Goal: Transaction & Acquisition: Purchase product/service

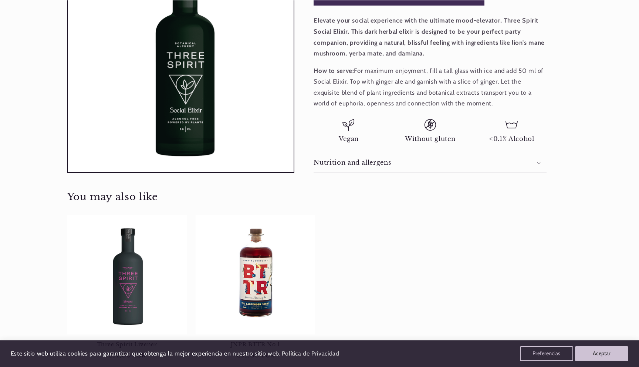
scroll to position [287, 0]
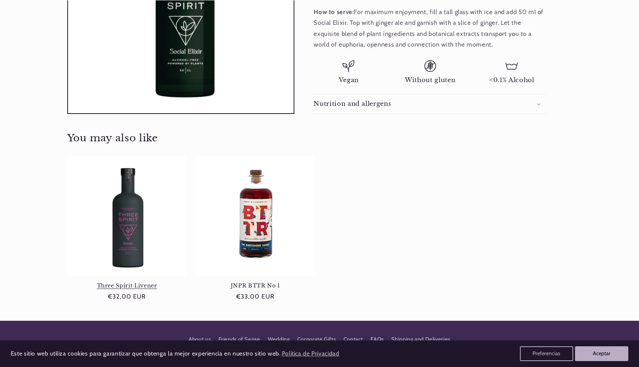
click at [133, 282] on link "Three Spirit Livener" at bounding box center [126, 285] width 119 height 7
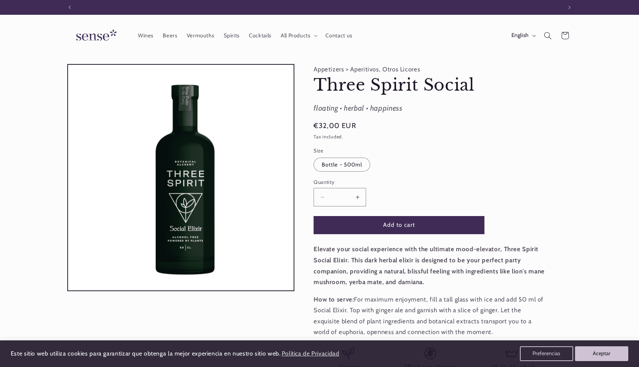
scroll to position [0, 492]
drag, startPoint x: 418, startPoint y: 83, endPoint x: 294, endPoint y: 82, distance: 124.2
click at [294, 83] on div "Skip to product information Open media 1 in modal 1 / of 1 Appetizers > Aperiti…" at bounding box center [319, 232] width 504 height 337
click at [374, 89] on h1 "Three Spirit Social" at bounding box center [429, 85] width 233 height 21
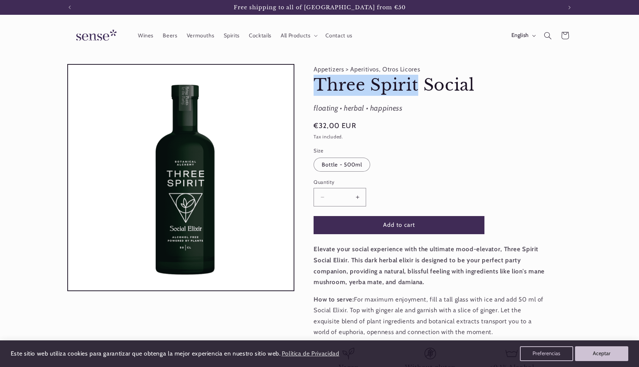
drag, startPoint x: 417, startPoint y: 86, endPoint x: 312, endPoint y: 86, distance: 105.3
click at [312, 86] on div "Appetizers > Aperitivos, Otros Licores Three Spirit Social Three Spirit Social …" at bounding box center [433, 232] width 278 height 337
copy h1 "Three Spirit"
click at [548, 33] on icon "Search" at bounding box center [547, 35] width 8 height 8
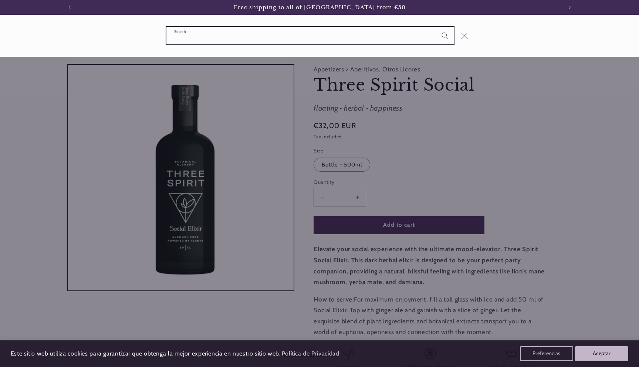
paste input "**********"
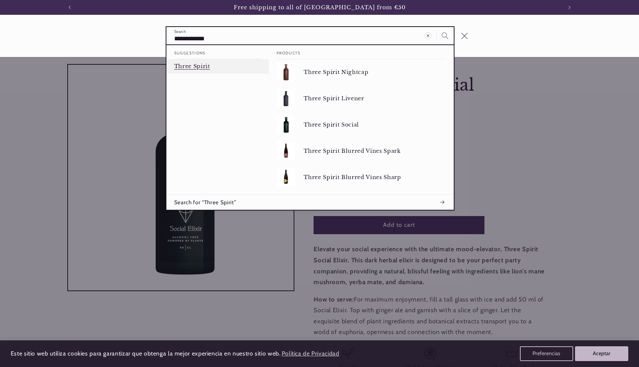
type input "**********"
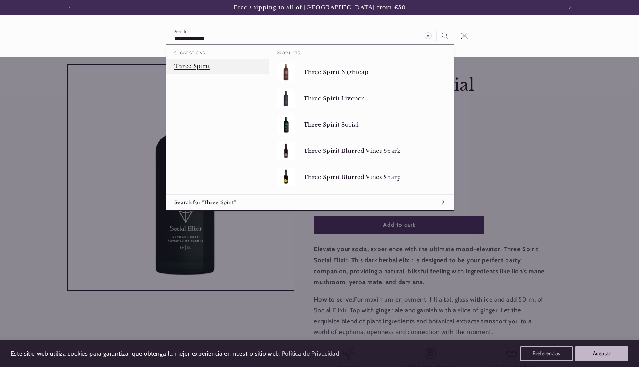
click at [206, 68] on p "Three Spirit" at bounding box center [192, 66] width 36 height 7
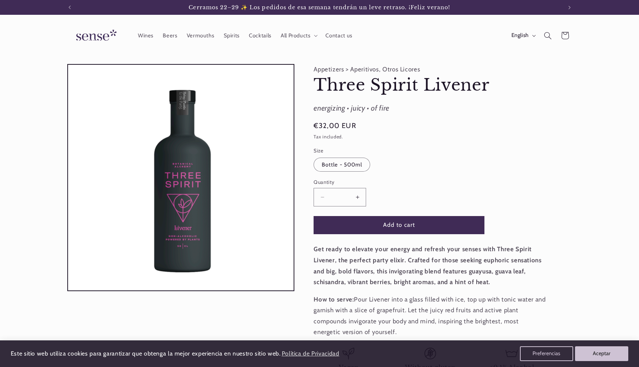
scroll to position [0, 492]
click at [396, 217] on button "Add to cart" at bounding box center [398, 225] width 171 height 18
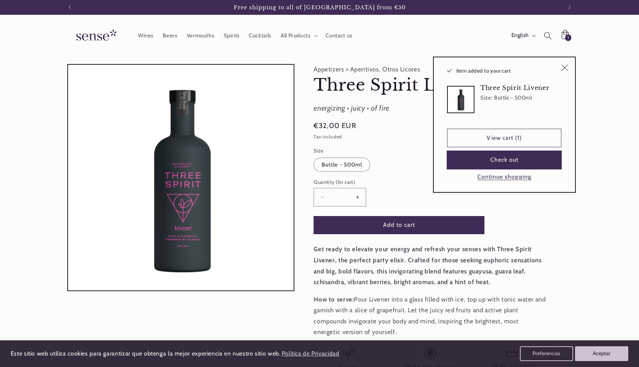
click at [506, 163] on button "Check out" at bounding box center [504, 160] width 114 height 18
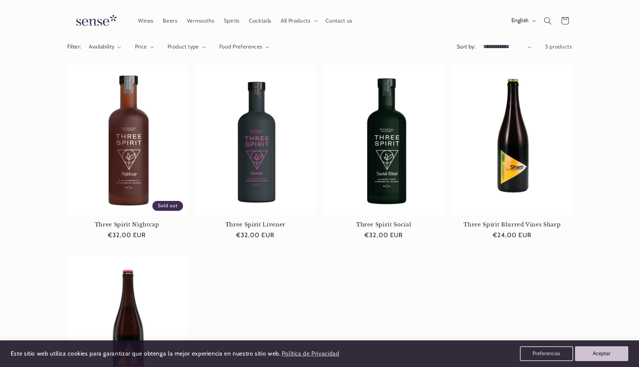
scroll to position [56, 0]
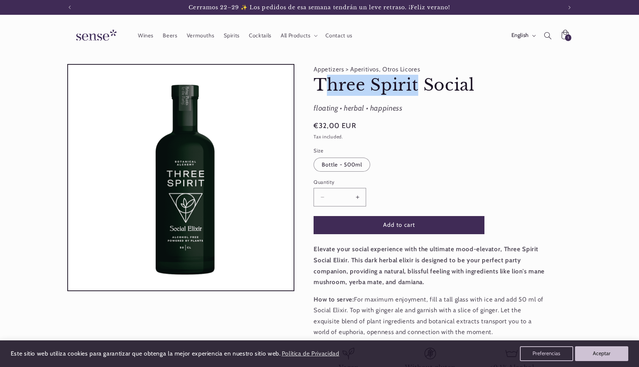
drag, startPoint x: 417, startPoint y: 85, endPoint x: 322, endPoint y: 85, distance: 94.2
click at [322, 85] on h1 "Three Spirit Social" at bounding box center [429, 85] width 233 height 21
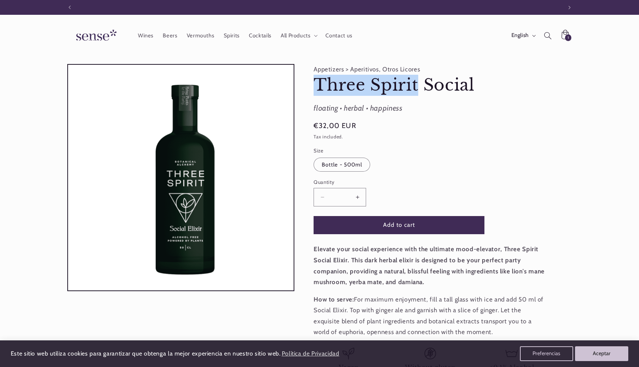
drag, startPoint x: 313, startPoint y: 85, endPoint x: 417, endPoint y: 80, distance: 103.2
click at [417, 80] on h1 "Three Spirit Social" at bounding box center [429, 85] width 233 height 21
copy h1 "Three Spirit"
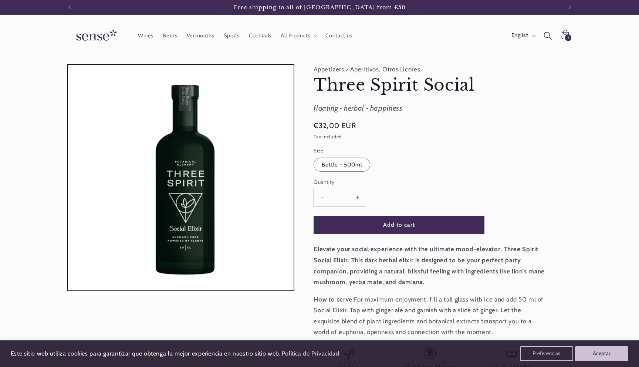
click at [544, 34] on icon "Search" at bounding box center [547, 35] width 8 height 8
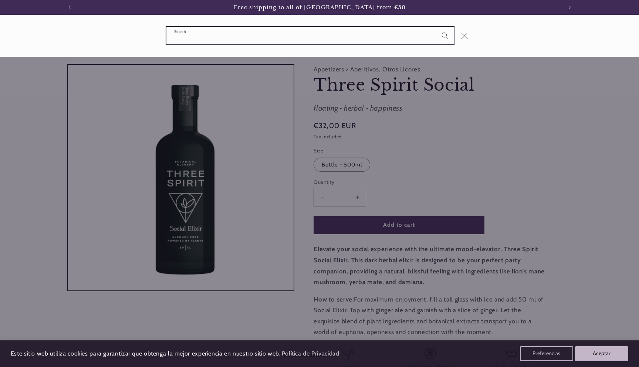
paste input "**********"
type input "**********"
click at [436, 27] on button "Search" at bounding box center [444, 35] width 17 height 17
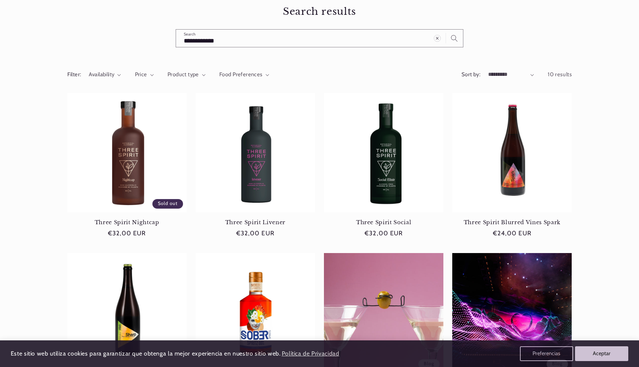
scroll to position [75, 0]
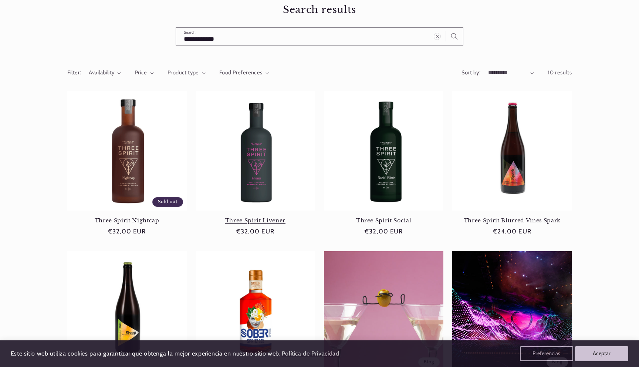
click at [269, 217] on link "Three Spirit Livener" at bounding box center [255, 220] width 119 height 7
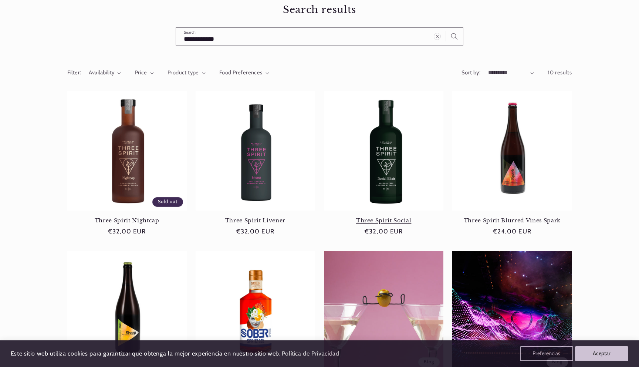
click at [373, 217] on link "Three Spirit Social" at bounding box center [383, 220] width 119 height 7
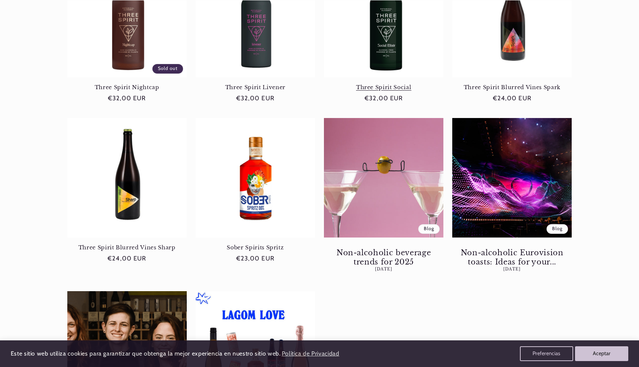
scroll to position [448, 0]
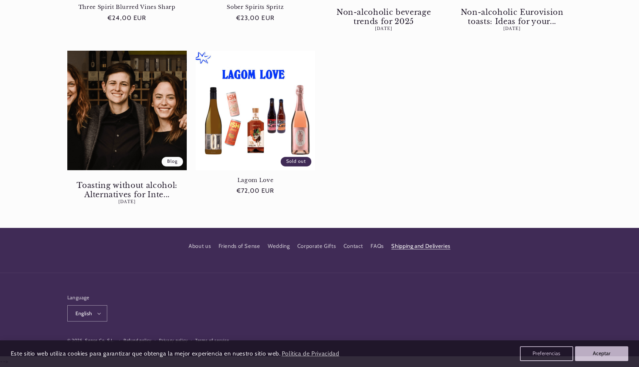
click at [420, 245] on link "Shipping and Deliveries" at bounding box center [420, 245] width 59 height 13
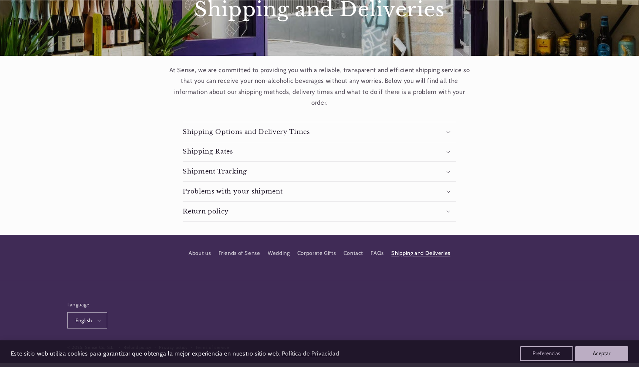
scroll to position [94, 0]
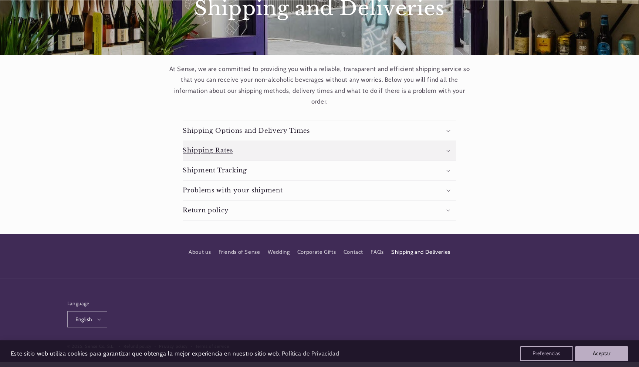
click at [321, 148] on summary "Shipping Rates" at bounding box center [319, 151] width 273 height 20
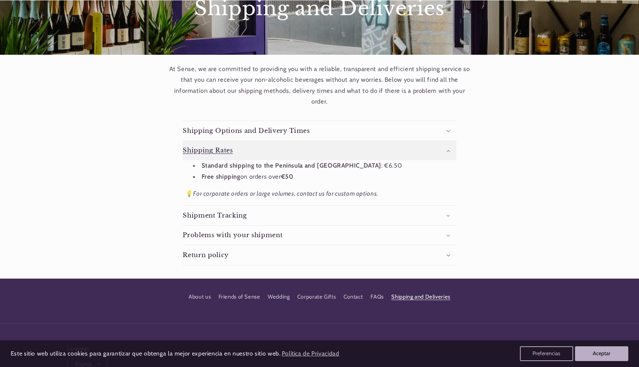
click at [321, 148] on summary "Shipping Rates" at bounding box center [319, 151] width 273 height 20
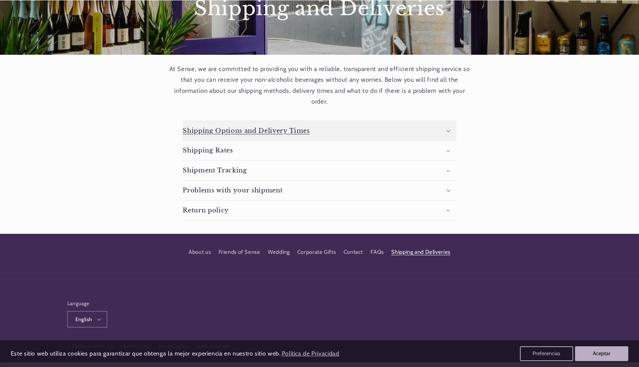
click at [343, 130] on summary "Shipping Options and Delivery Times" at bounding box center [319, 131] width 273 height 20
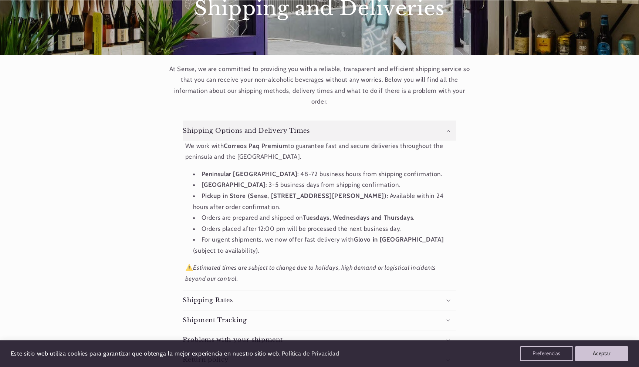
click at [343, 130] on summary "Shipping Options and Delivery Times" at bounding box center [319, 131] width 273 height 20
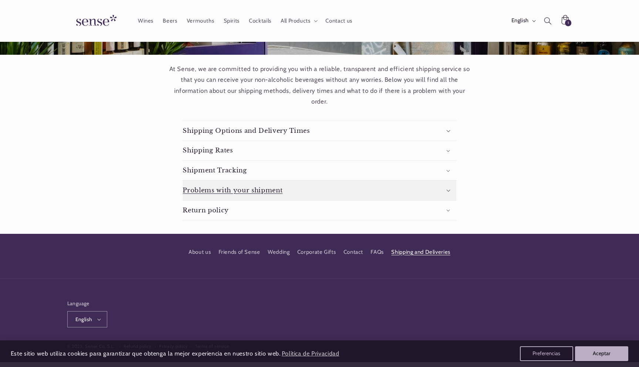
scroll to position [0, 0]
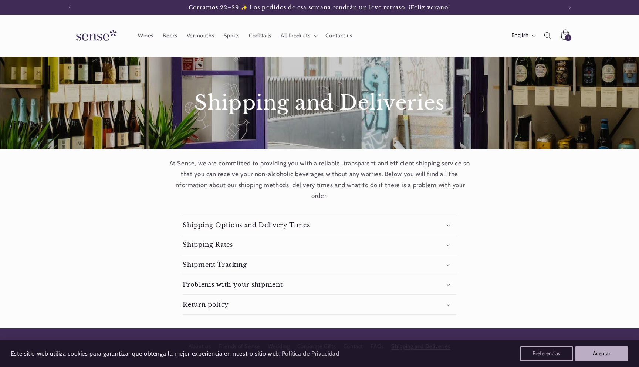
click at [564, 33] on icon at bounding box center [564, 36] width 18 height 18
